Goal: Transaction & Acquisition: Purchase product/service

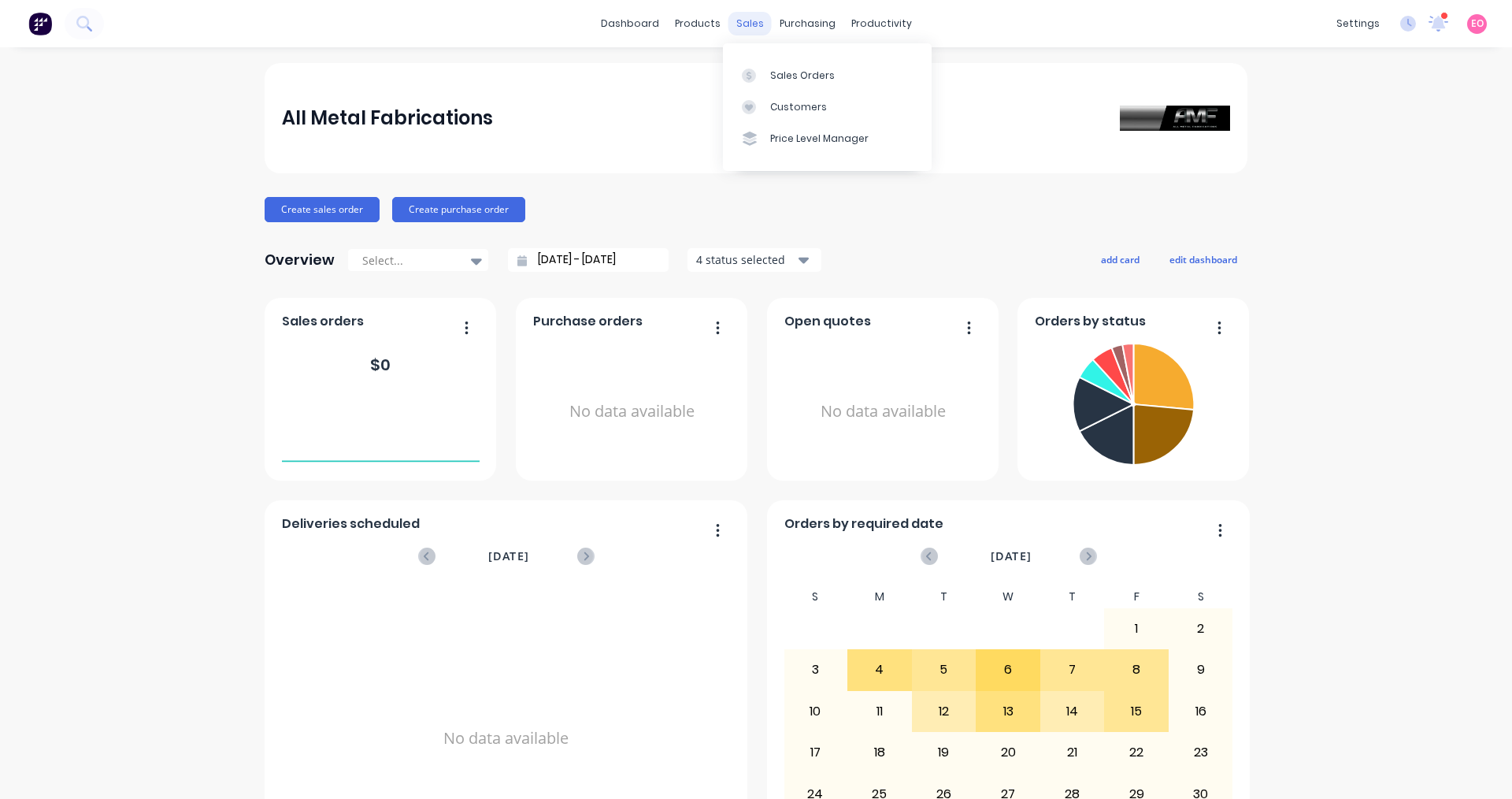
click at [730, 27] on div "sales" at bounding box center [750, 23] width 43 height 23
click at [730, 81] on div "Sales Orders" at bounding box center [802, 75] width 65 height 14
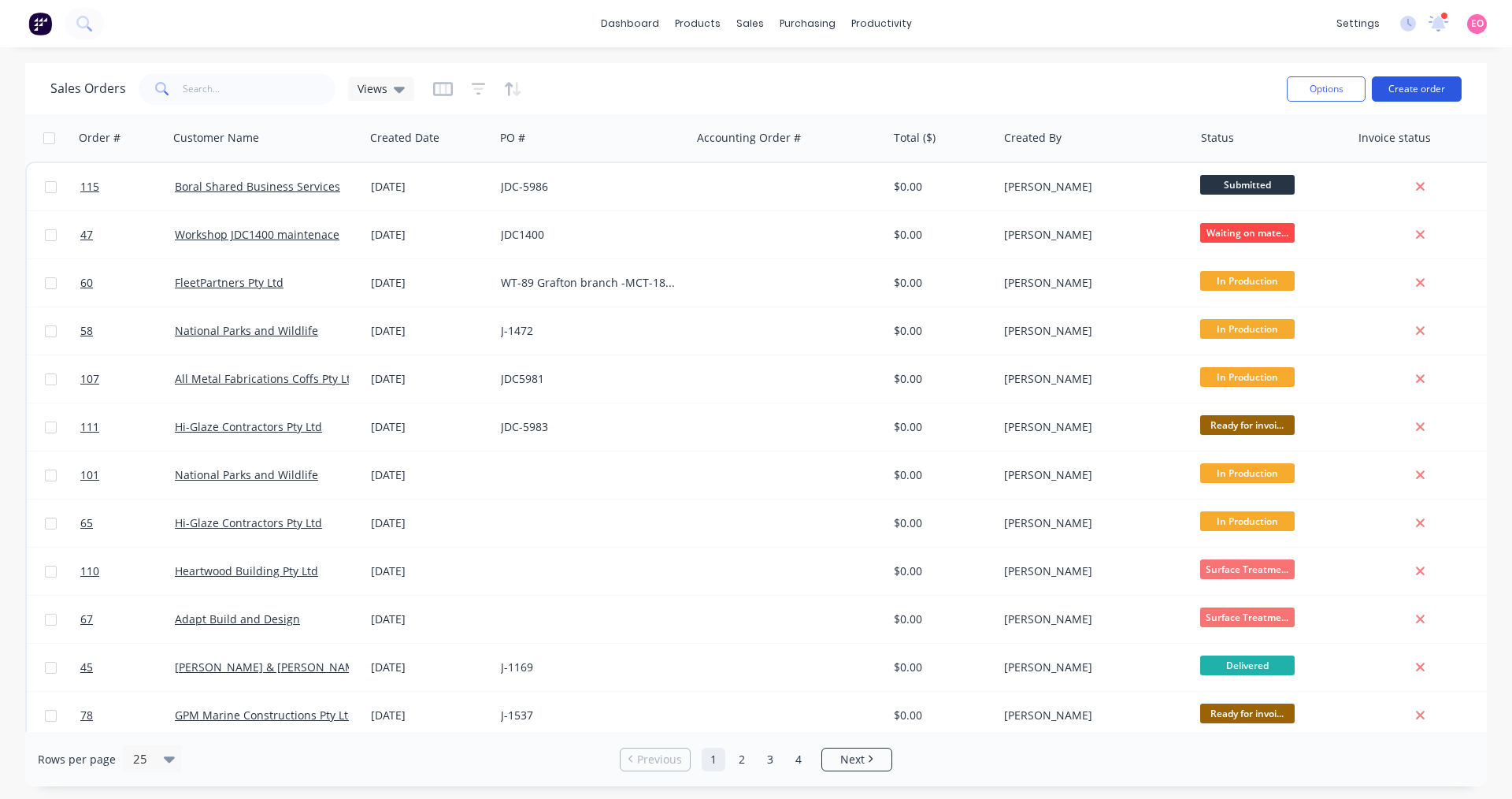
click at [730, 87] on button "Create order" at bounding box center [1416, 89] width 90 height 25
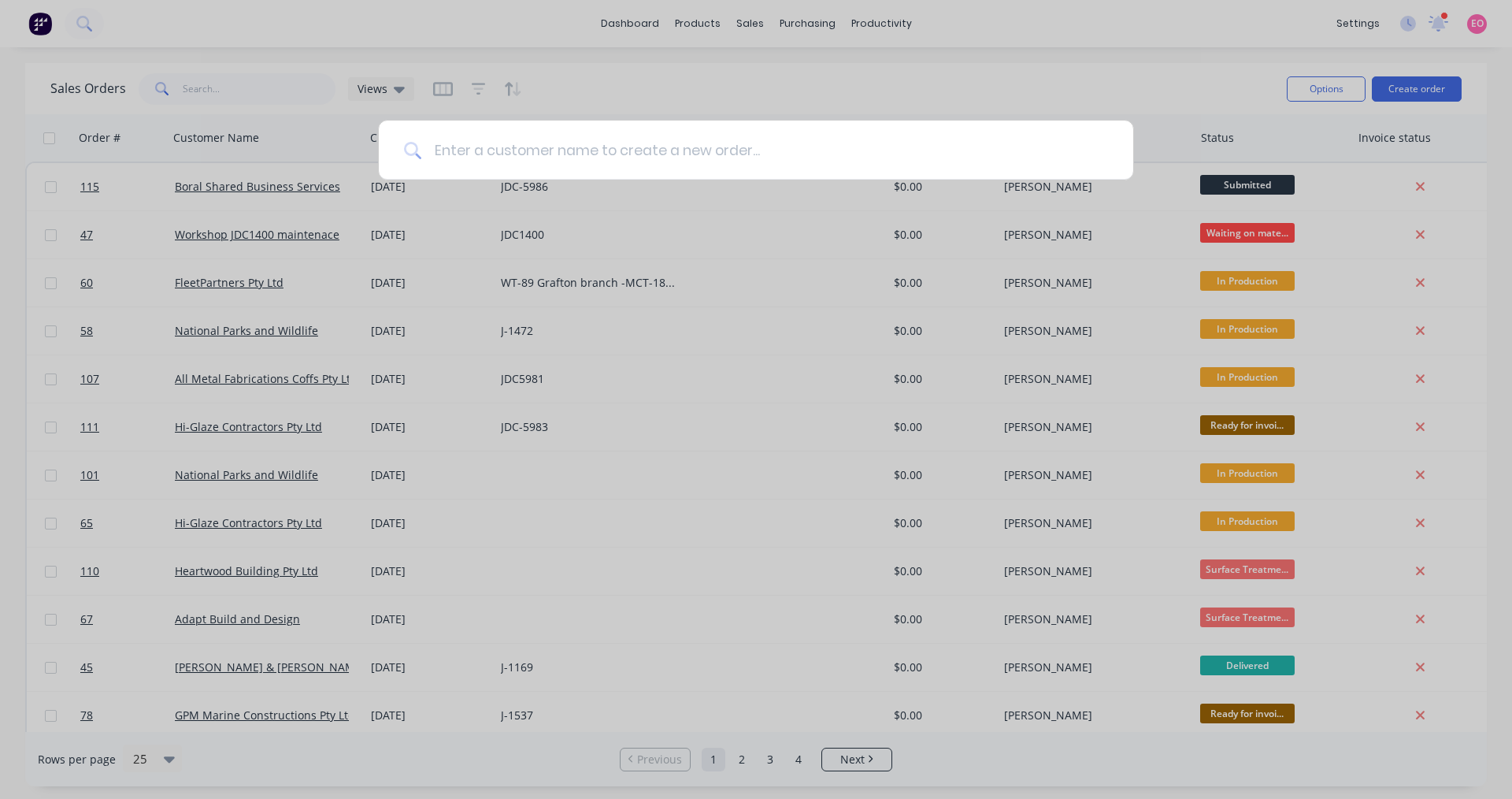
click at [563, 152] on input at bounding box center [764, 150] width 686 height 59
click at [565, 160] on input at bounding box center [764, 150] width 686 height 59
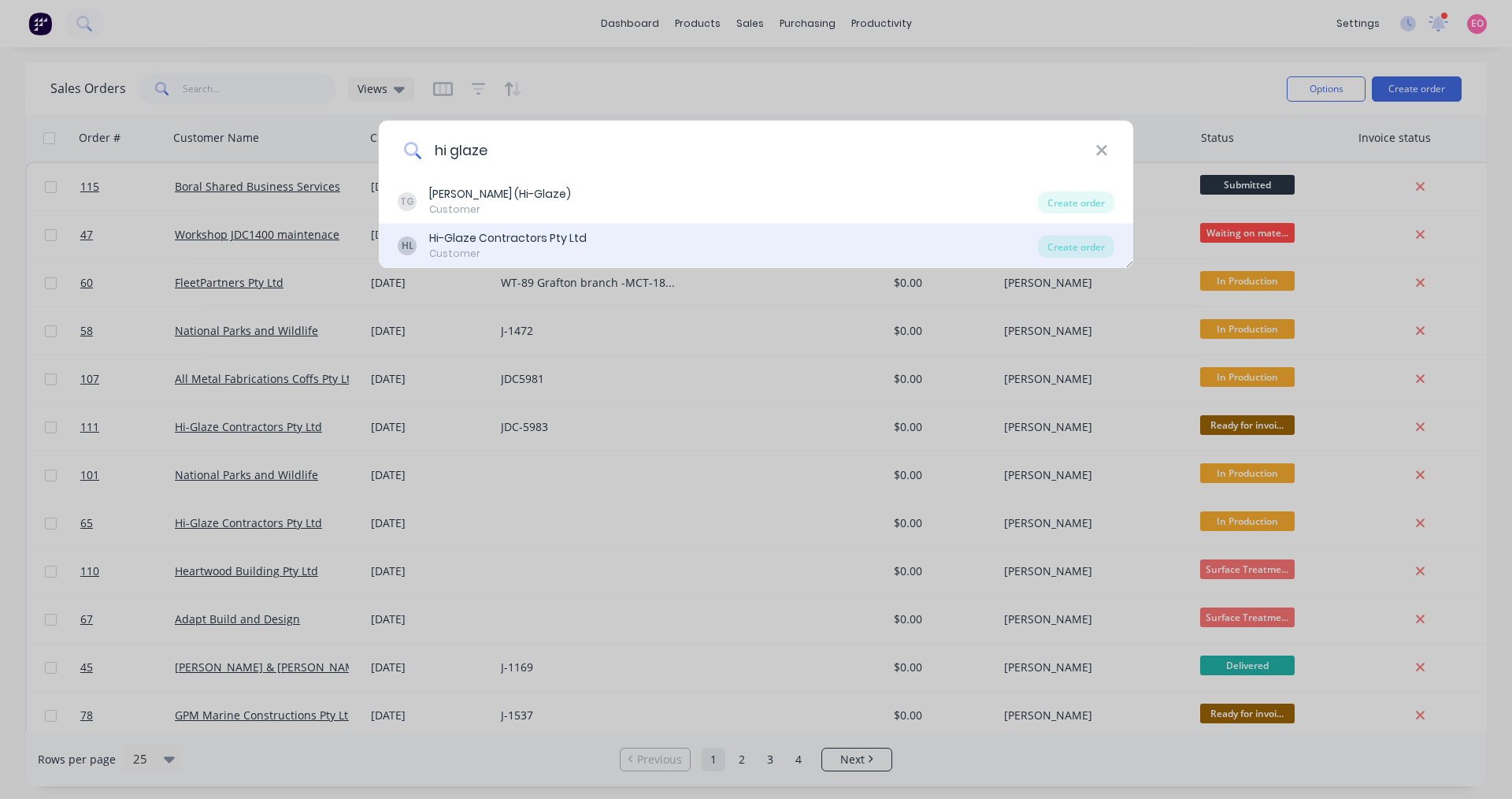
type input "hi glaze"
click at [523, 238] on div "Hi-Glaze Contractors Pty Ltd" at bounding box center [507, 238] width 157 height 17
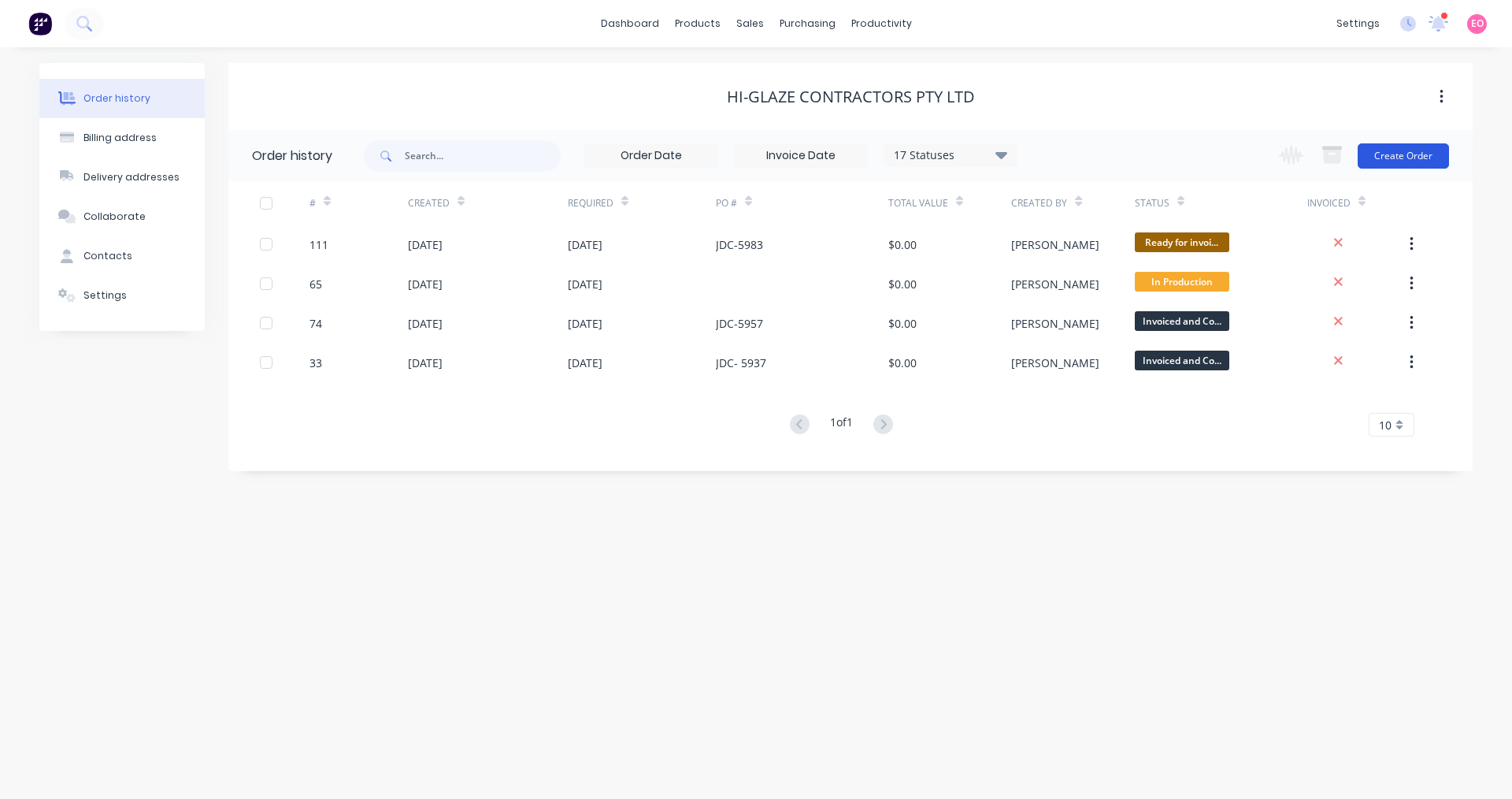
click at [730, 161] on button "Create Order" at bounding box center [1403, 156] width 91 height 25
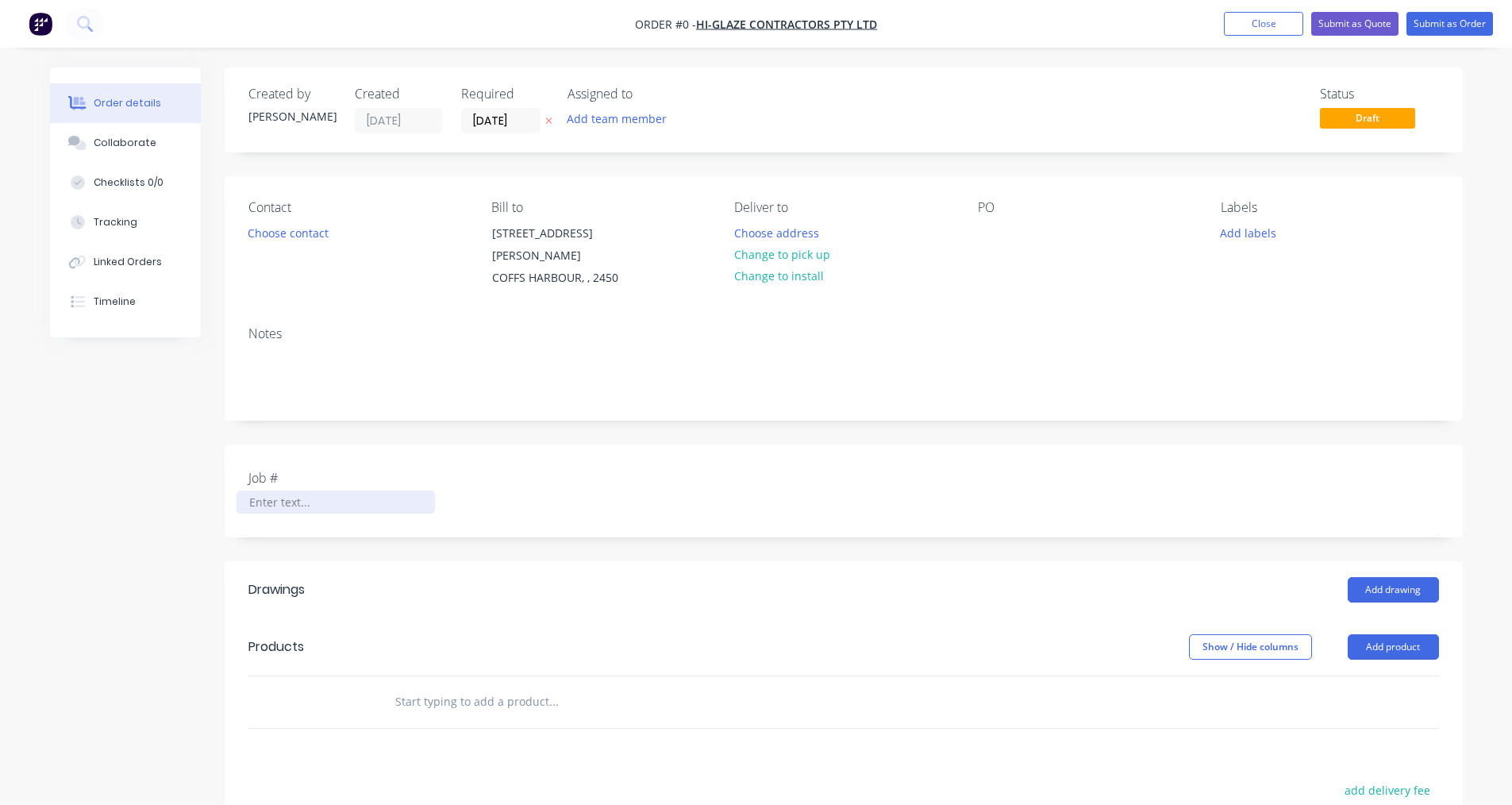
click at [305, 491] on div at bounding box center [335, 502] width 198 height 23
click at [736, 229] on div "Contact Choose contact [PERSON_NAME] to [STREET_ADDRESS][PERSON_NAME] Deliver t…" at bounding box center [844, 244] width 1239 height 137
click at [736, 231] on div at bounding box center [991, 233] width 26 height 23
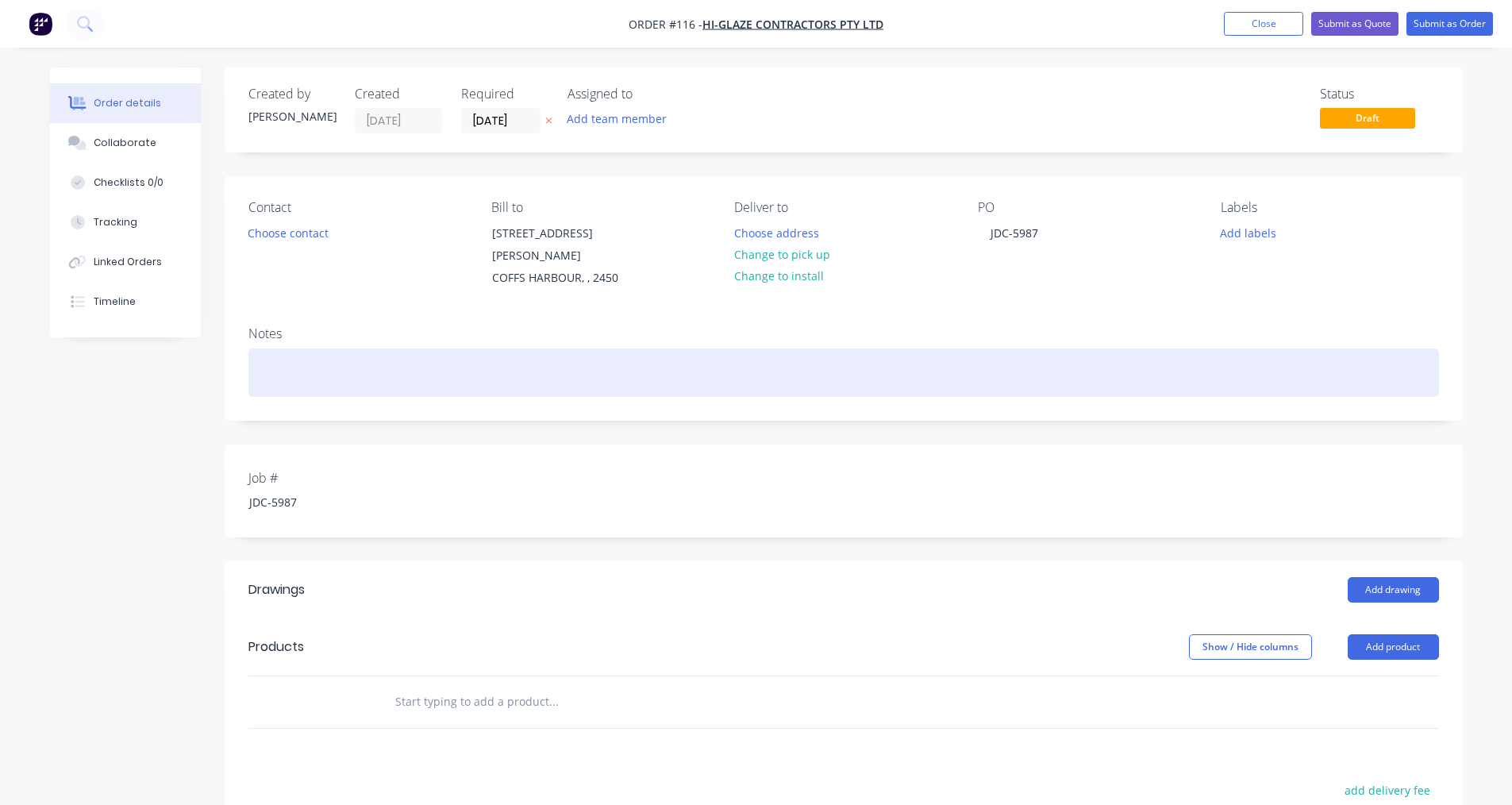
click at [295, 349] on div at bounding box center [844, 372] width 1191 height 48
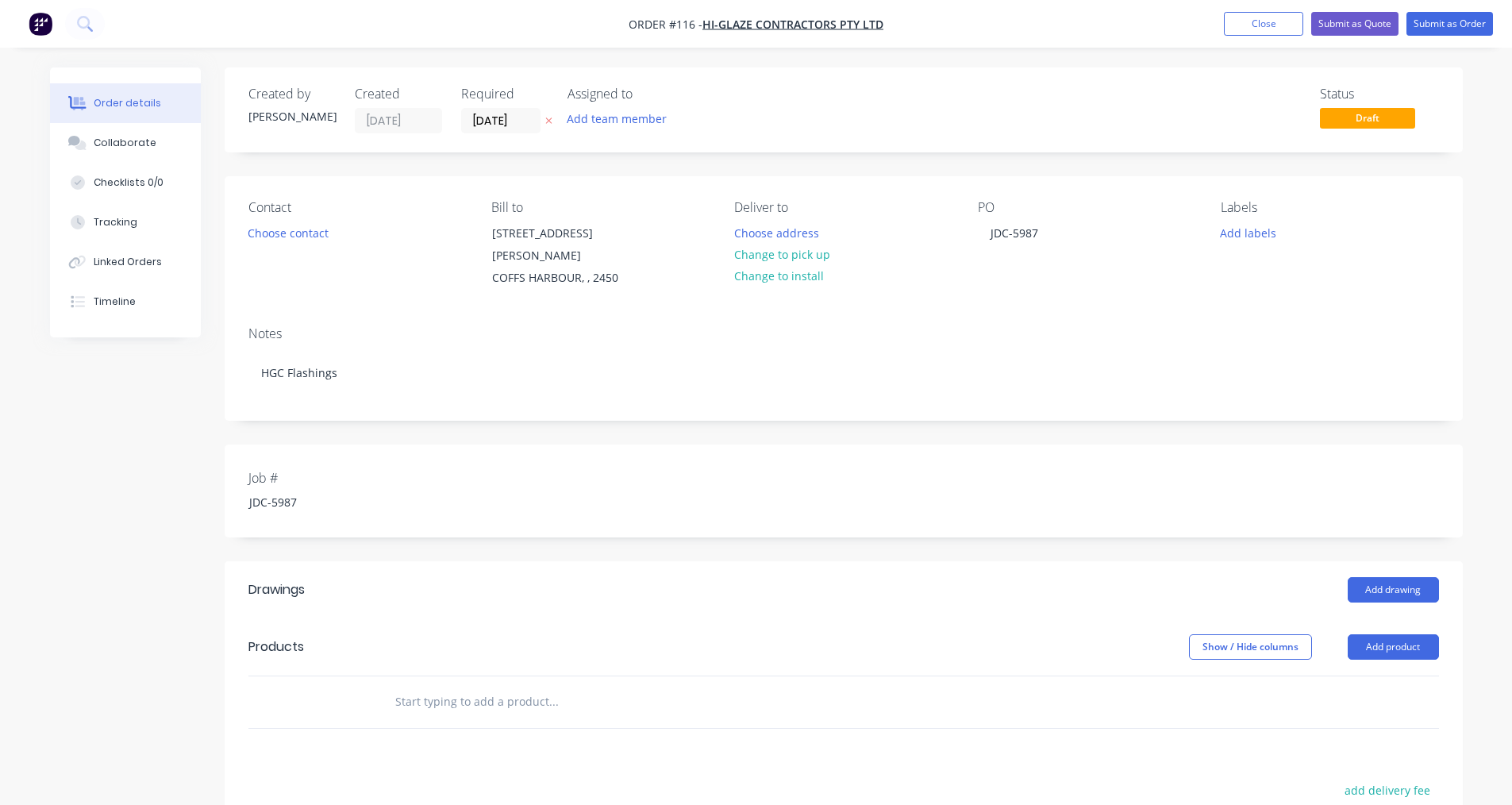
click at [381, 577] on div "Drawings" at bounding box center [375, 590] width 253 height 26
click at [475, 686] on input "text" at bounding box center [553, 702] width 317 height 32
type input "C"
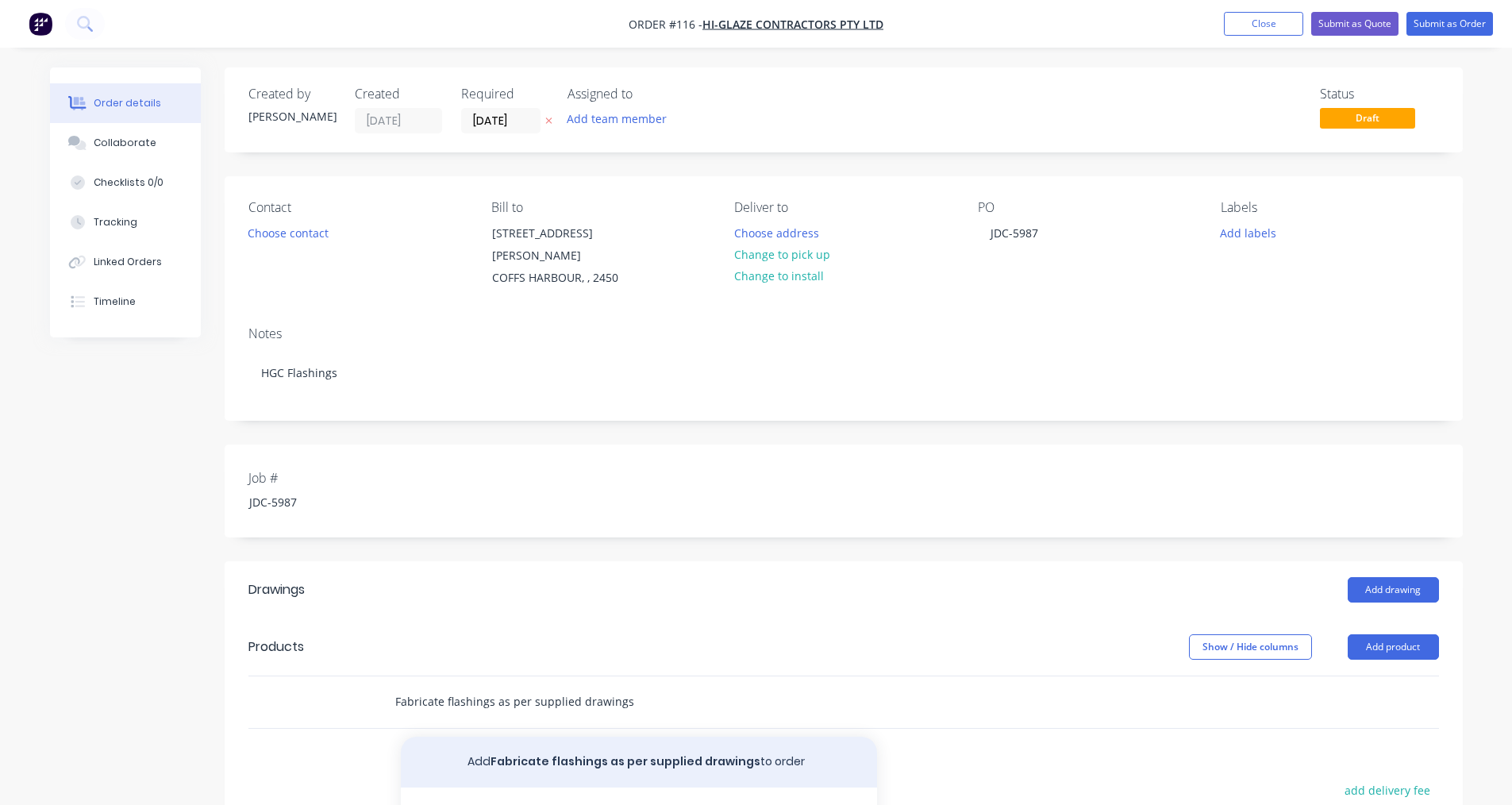
type input "Fabricate flashings as per supplied drawings"
click at [543, 749] on button "Add Fabricate flashings as per supplied drawings to order" at bounding box center [639, 762] width 476 height 51
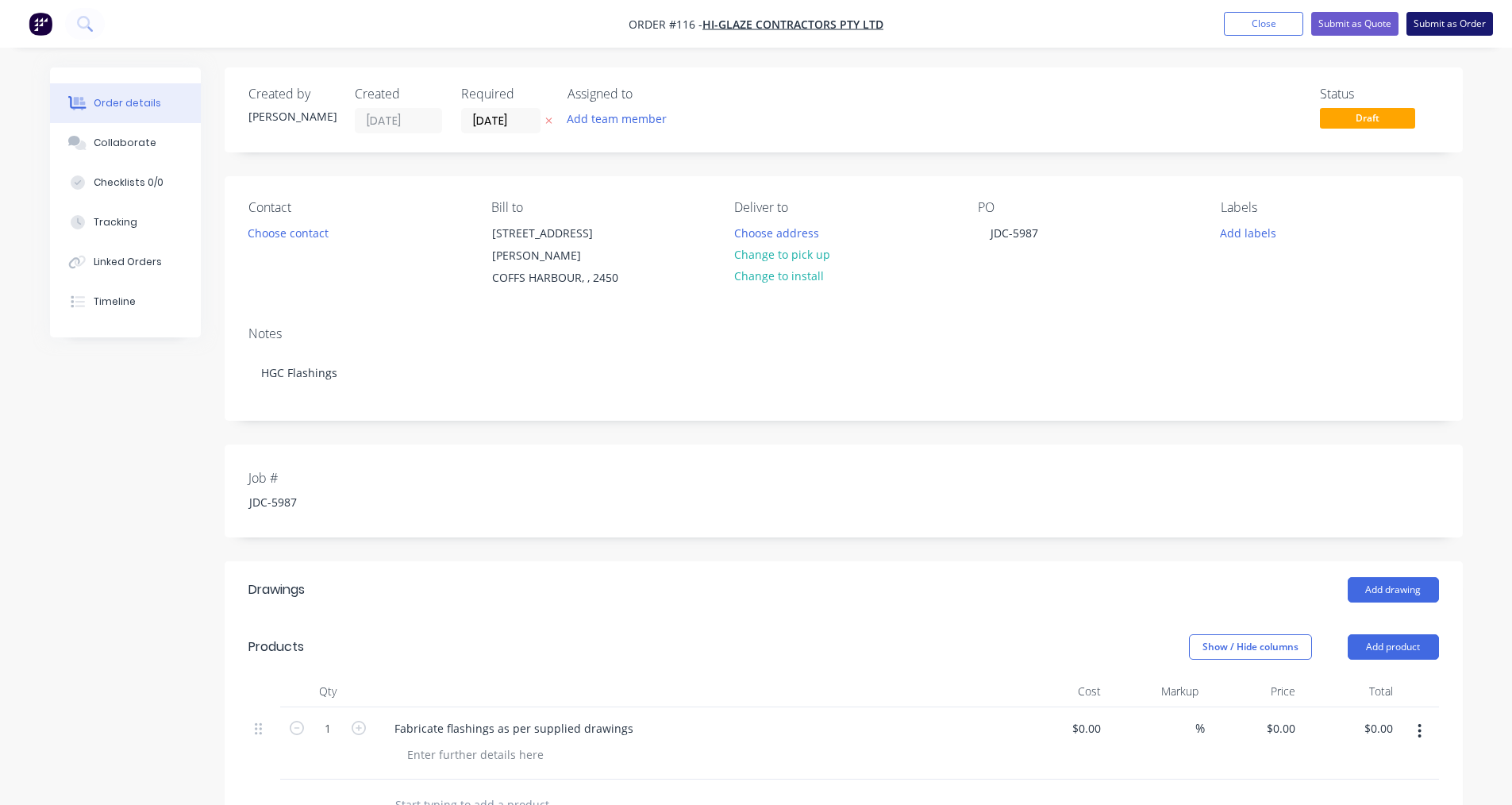
click at [736, 25] on button "Submit as Order" at bounding box center [1450, 24] width 87 height 24
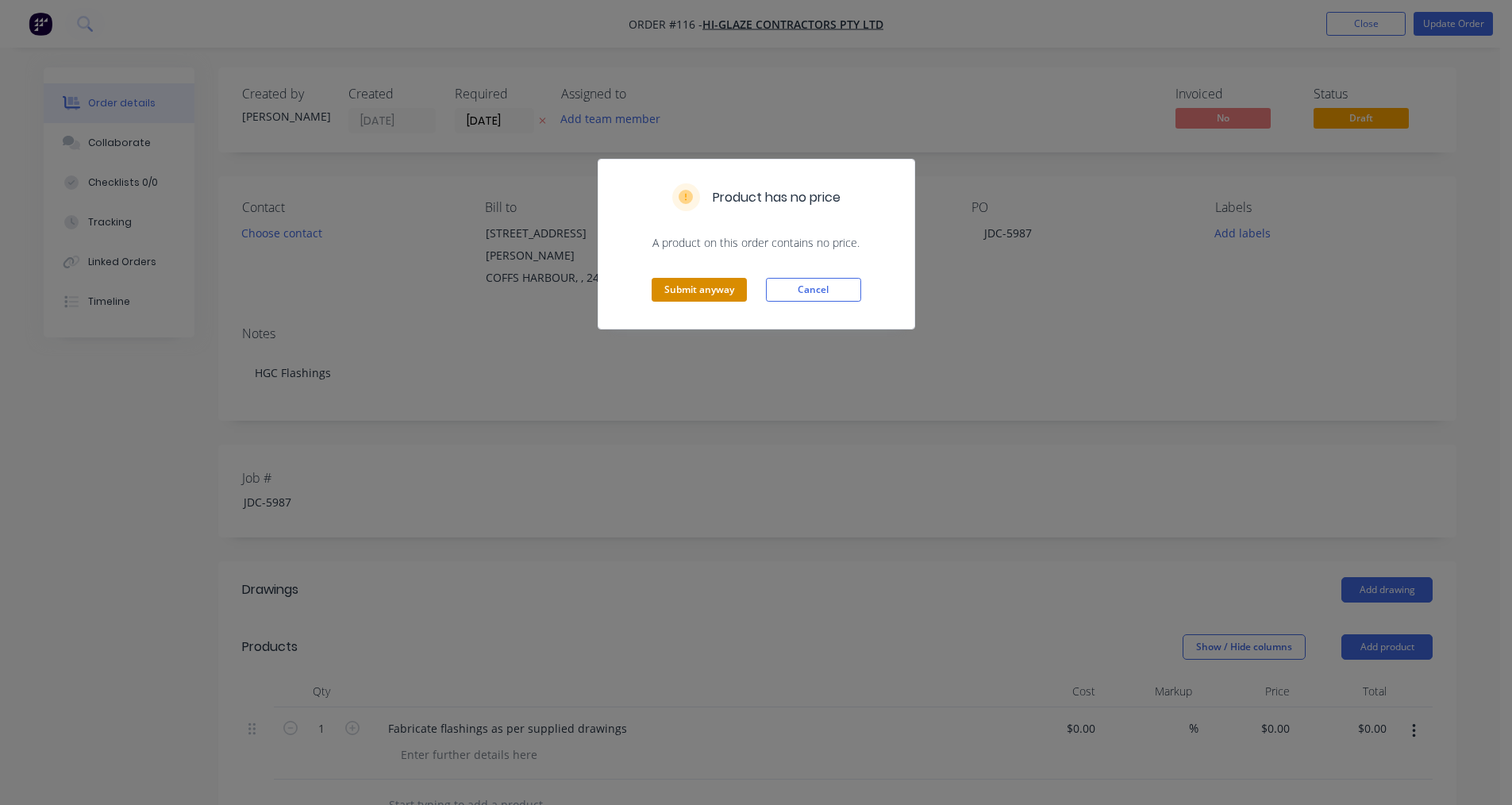
click at [703, 293] on button "Submit anyway" at bounding box center [699, 290] width 96 height 24
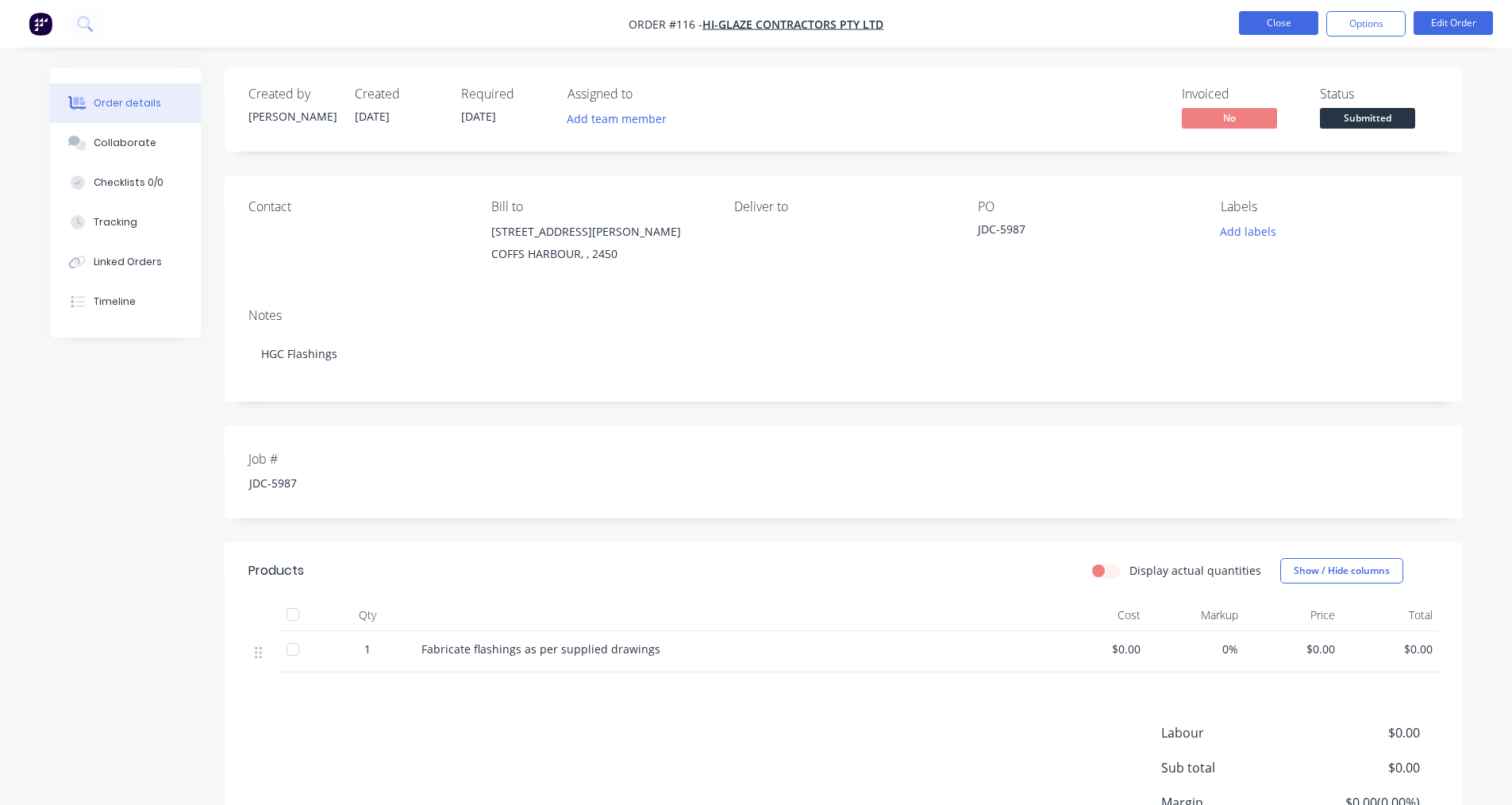
click at [736, 27] on button "Close" at bounding box center [1278, 23] width 80 height 24
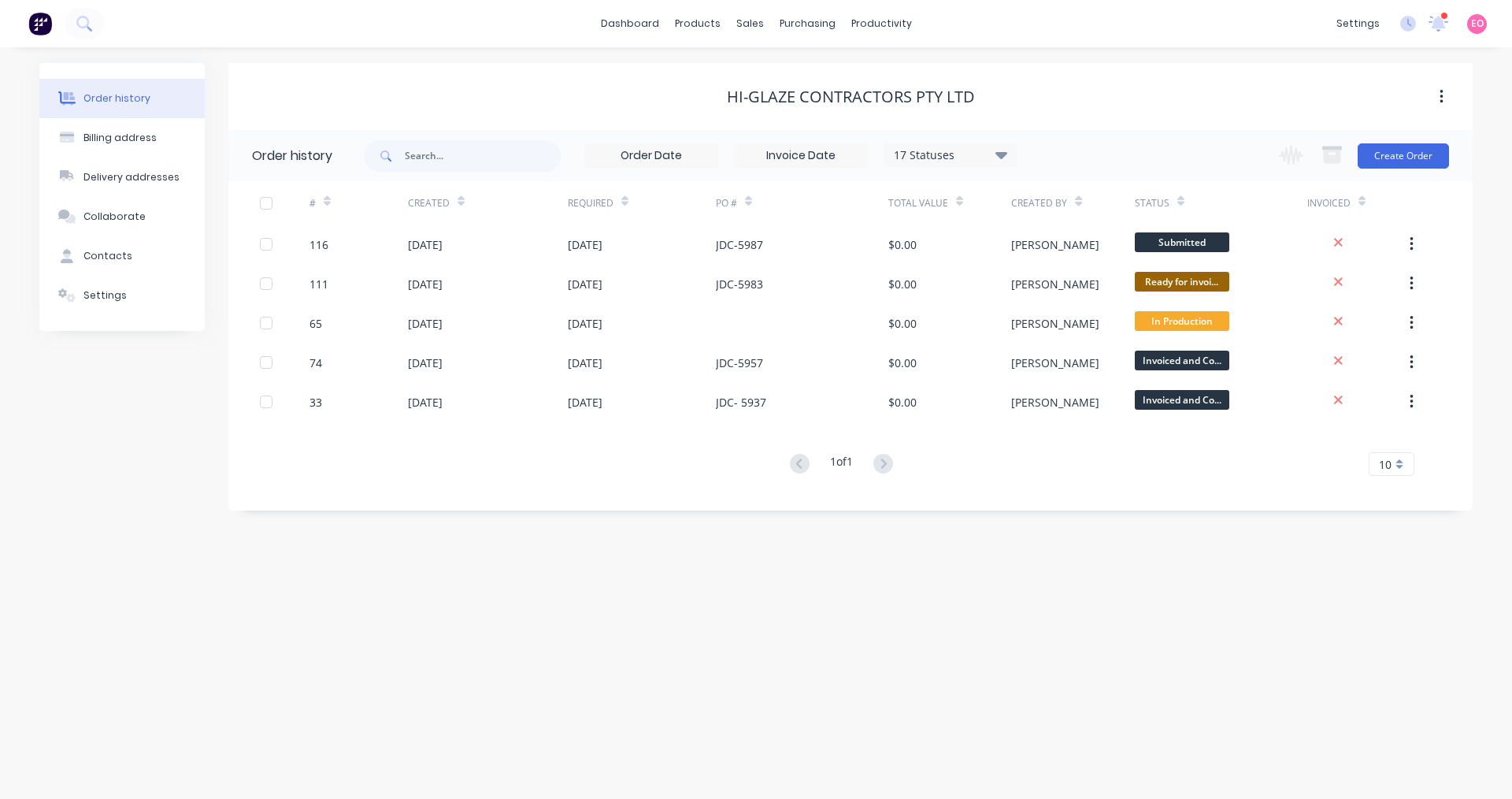
click at [438, 528] on div "Order history Billing address Delivery addresses Collaborate Contacts Settings …" at bounding box center [756, 422] width 1512 height 751
click at [611, 576] on div "Order history Billing address Delivery addresses Collaborate Contacts Settings …" at bounding box center [756, 422] width 1512 height 751
drag, startPoint x: 498, startPoint y: 559, endPoint x: 372, endPoint y: 450, distance: 166.6
click at [495, 558] on div "Order history Billing address Delivery addresses Collaborate Contacts Settings …" at bounding box center [756, 422] width 1512 height 751
drag, startPoint x: 808, startPoint y: 650, endPoint x: 217, endPoint y: 466, distance: 619.0
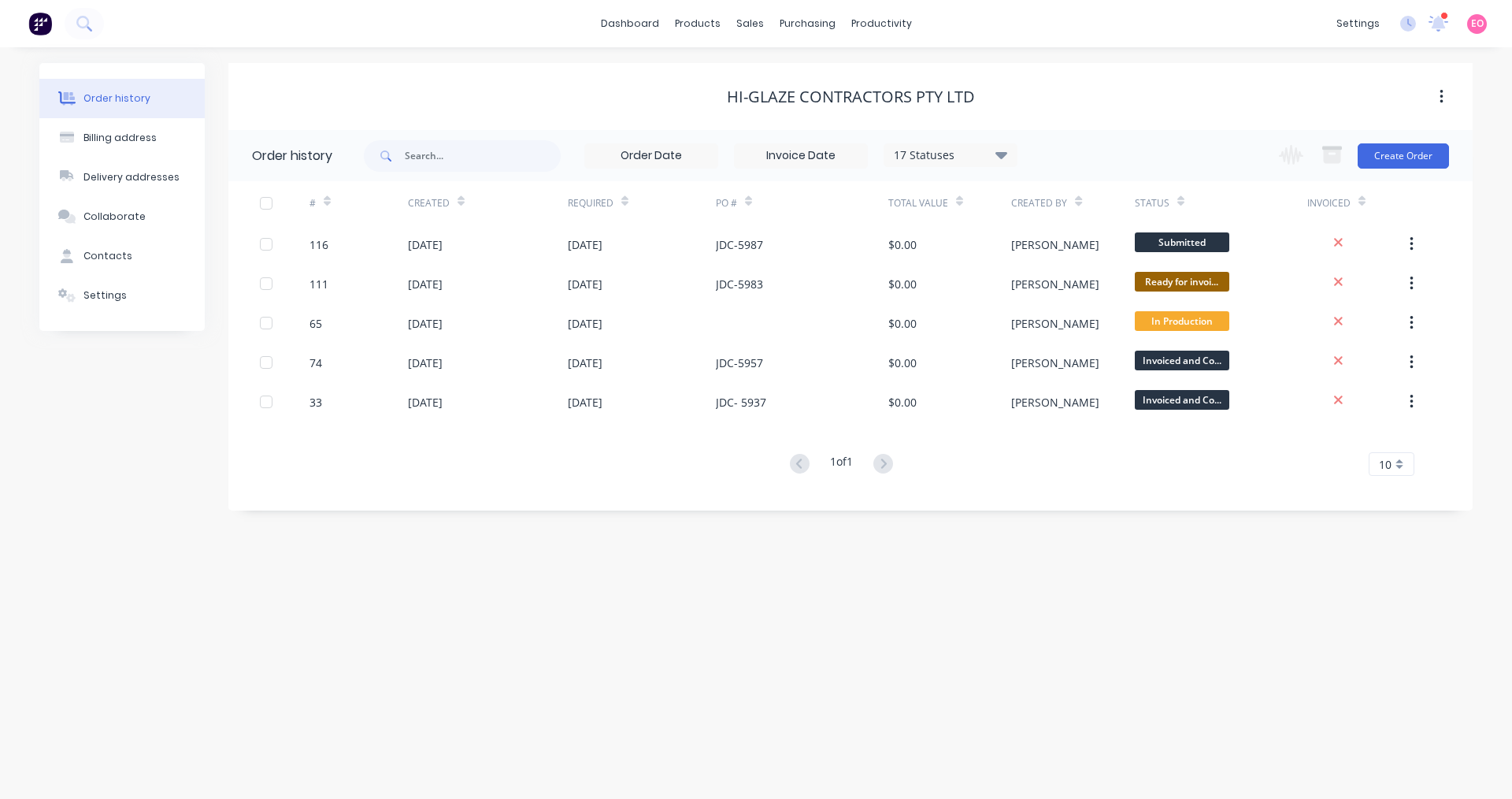
click at [730, 646] on div "Order history Billing address Delivery addresses Collaborate Contacts Settings …" at bounding box center [756, 422] width 1512 height 751
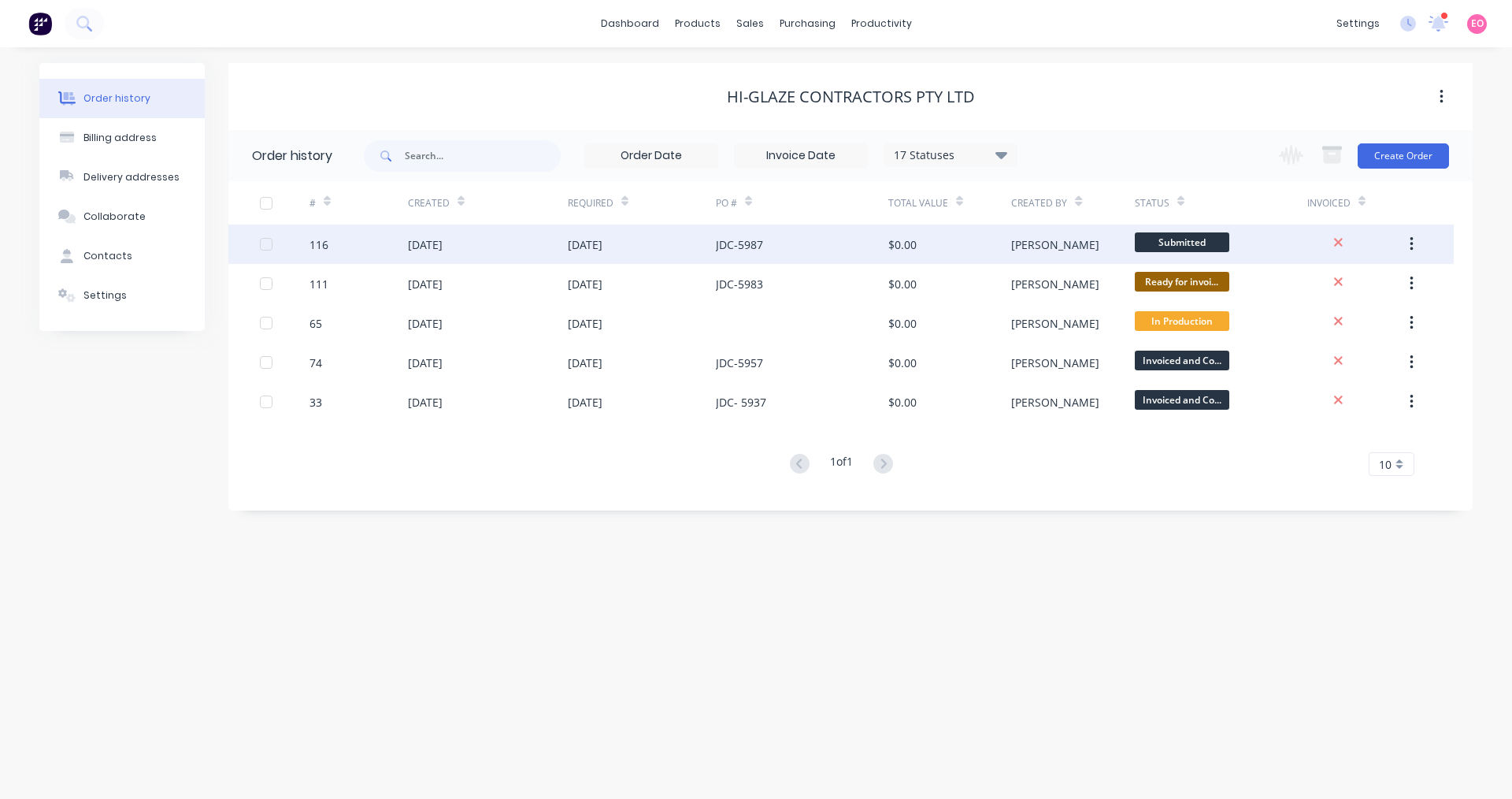
click at [422, 241] on div "[DATE]" at bounding box center [424, 244] width 34 height 17
